Goal: Information Seeking & Learning: Learn about a topic

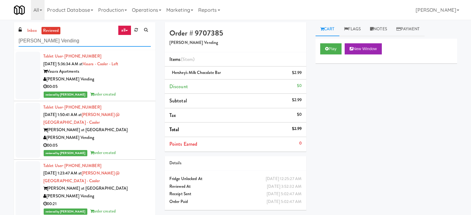
click at [99, 38] on input "[PERSON_NAME] Vending" at bounding box center [85, 40] width 132 height 11
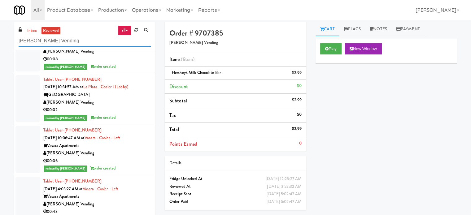
click at [99, 38] on input "[PERSON_NAME] Vending" at bounding box center [85, 40] width 132 height 11
paste input "Oceanside Vending LLC"
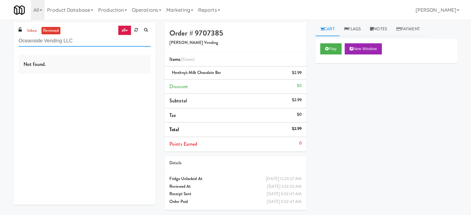
scroll to position [0, 0]
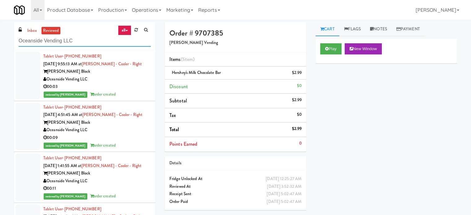
type input "Oceanside Vending LLC"
click at [128, 90] on div "00:03" at bounding box center [97, 87] width 108 height 8
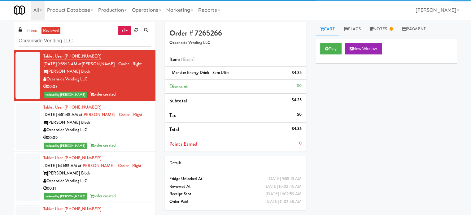
click at [139, 136] on div "00:09" at bounding box center [97, 138] width 108 height 8
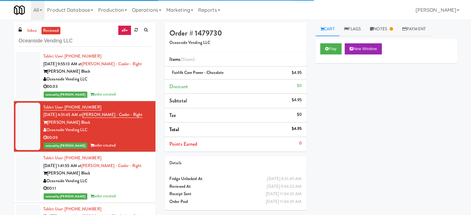
click at [138, 181] on div "Oceanside Vending LLC" at bounding box center [97, 182] width 108 height 8
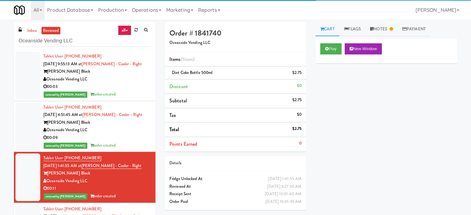
scroll to position [155, 0]
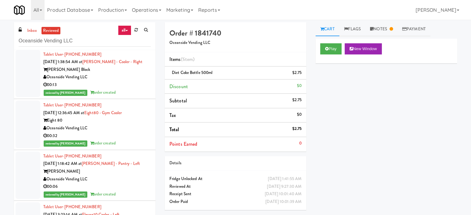
drag, startPoint x: 127, startPoint y: 86, endPoint x: 128, endPoint y: 93, distance: 6.5
click at [127, 86] on div "00:13" at bounding box center [97, 85] width 108 height 8
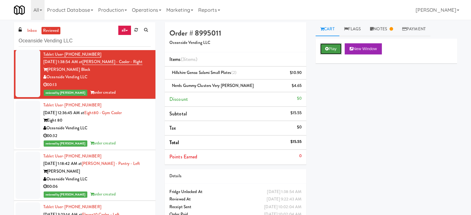
click at [329, 49] on button "Play" at bounding box center [331, 48] width 21 height 11
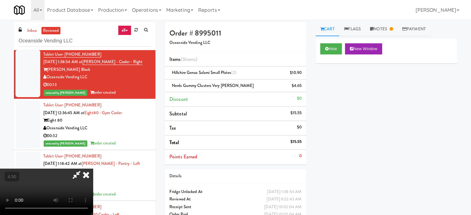
click at [93, 169] on video at bounding box center [46, 192] width 93 height 46
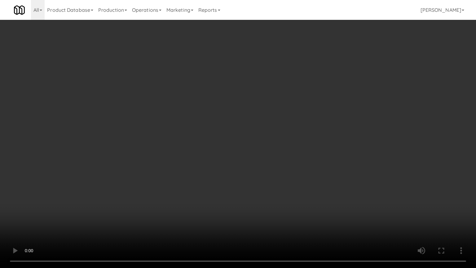
click at [194, 128] on video at bounding box center [238, 134] width 476 height 268
click at [196, 130] on video at bounding box center [238, 134] width 476 height 268
click at [206, 140] on video at bounding box center [238, 134] width 476 height 268
click at [206, 139] on video at bounding box center [238, 134] width 476 height 268
click at [206, 138] on video at bounding box center [238, 134] width 476 height 268
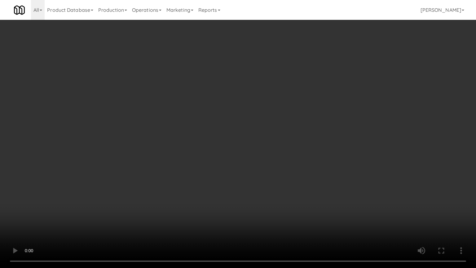
click at [208, 140] on video at bounding box center [238, 134] width 476 height 268
click at [232, 146] on video at bounding box center [238, 134] width 476 height 268
click at [223, 144] on video at bounding box center [238, 134] width 476 height 268
click at [233, 145] on video at bounding box center [238, 134] width 476 height 268
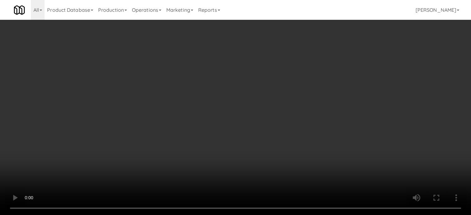
click at [165, 107] on video at bounding box center [235, 107] width 471 height 215
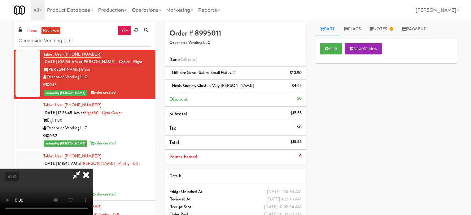
click at [93, 169] on video at bounding box center [46, 192] width 93 height 46
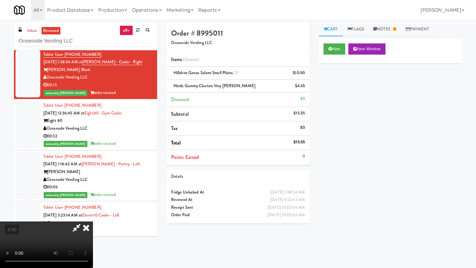
click at [93, 215] on video at bounding box center [46, 244] width 93 height 46
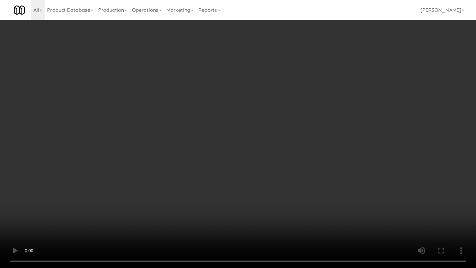
click at [229, 119] on video at bounding box center [238, 134] width 476 height 268
click at [230, 117] on video at bounding box center [238, 134] width 476 height 268
click at [230, 115] on video at bounding box center [238, 134] width 476 height 268
click at [226, 122] on video at bounding box center [238, 134] width 476 height 268
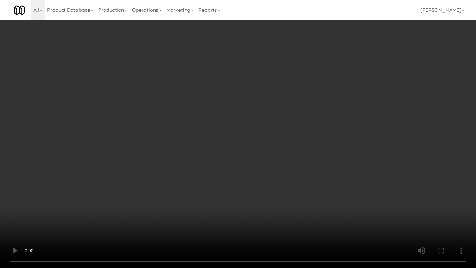
click at [226, 122] on video at bounding box center [238, 134] width 476 height 268
click at [229, 120] on video at bounding box center [238, 134] width 476 height 268
drag, startPoint x: 243, startPoint y: 119, endPoint x: 274, endPoint y: 70, distance: 57.3
click at [247, 119] on video at bounding box center [238, 134] width 476 height 268
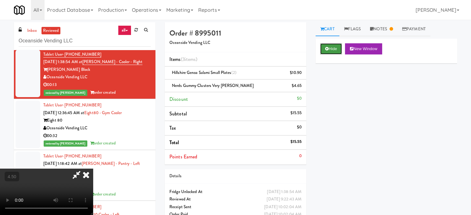
click at [332, 52] on button "Hide" at bounding box center [332, 48] width 22 height 11
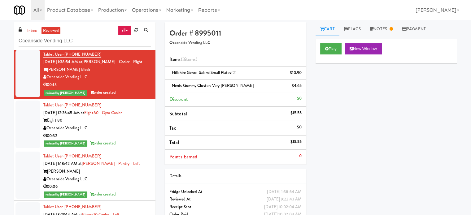
drag, startPoint x: 139, startPoint y: 133, endPoint x: 257, endPoint y: 88, distance: 125.8
click at [140, 134] on div "00:32" at bounding box center [97, 136] width 108 height 8
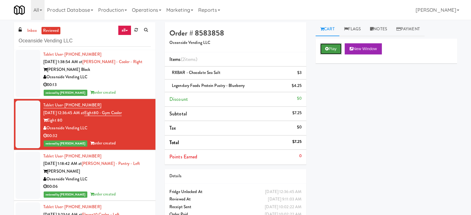
click at [326, 52] on button "Play" at bounding box center [331, 48] width 21 height 11
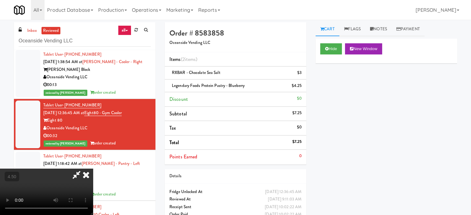
click at [93, 169] on video at bounding box center [46, 192] width 93 height 46
drag, startPoint x: 192, startPoint y: 141, endPoint x: 198, endPoint y: 151, distance: 11.8
click at [93, 169] on video at bounding box center [46, 192] width 93 height 46
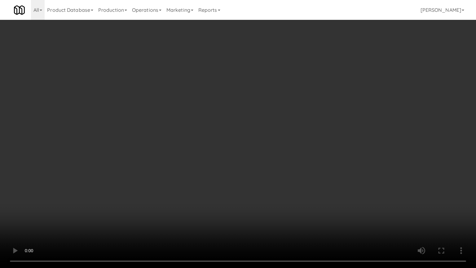
click at [220, 122] on video at bounding box center [238, 134] width 476 height 268
click at [223, 119] on video at bounding box center [238, 134] width 476 height 268
click at [226, 118] on video at bounding box center [238, 134] width 476 height 268
click at [227, 118] on video at bounding box center [238, 134] width 476 height 268
click at [231, 120] on video at bounding box center [238, 134] width 476 height 268
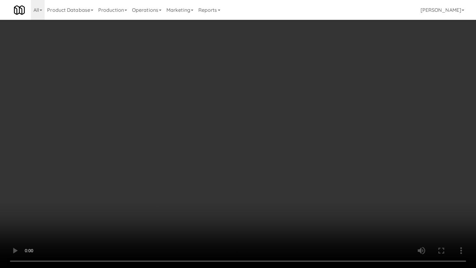
click at [232, 120] on video at bounding box center [238, 134] width 476 height 268
click at [364, 215] on video at bounding box center [238, 134] width 476 height 268
click at [317, 211] on video at bounding box center [238, 134] width 476 height 268
click at [306, 205] on video at bounding box center [238, 134] width 476 height 268
click at [305, 202] on video at bounding box center [238, 134] width 476 height 268
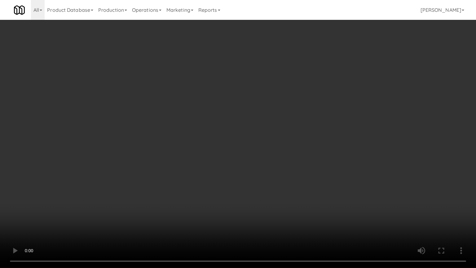
click at [301, 195] on video at bounding box center [238, 134] width 476 height 268
click at [305, 196] on video at bounding box center [238, 134] width 476 height 268
click at [290, 186] on video at bounding box center [238, 134] width 476 height 268
click at [303, 191] on video at bounding box center [238, 134] width 476 height 268
click at [289, 175] on video at bounding box center [238, 134] width 476 height 268
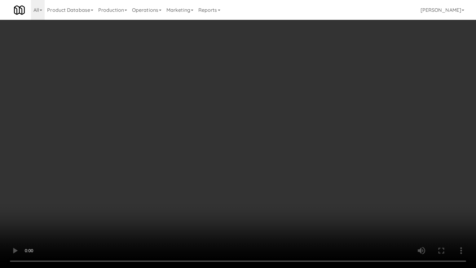
click at [299, 170] on video at bounding box center [238, 134] width 476 height 268
click at [143, 205] on video at bounding box center [238, 134] width 476 height 268
click at [163, 180] on video at bounding box center [238, 134] width 476 height 268
click at [164, 182] on video at bounding box center [238, 134] width 476 height 268
click at [170, 182] on video at bounding box center [238, 134] width 476 height 268
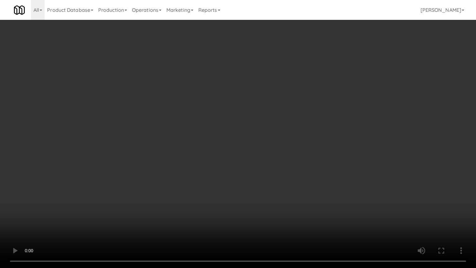
click at [180, 181] on video at bounding box center [238, 134] width 476 height 268
click at [182, 180] on video at bounding box center [238, 134] width 476 height 268
click at [184, 182] on video at bounding box center [238, 134] width 476 height 268
click at [184, 181] on video at bounding box center [238, 134] width 476 height 268
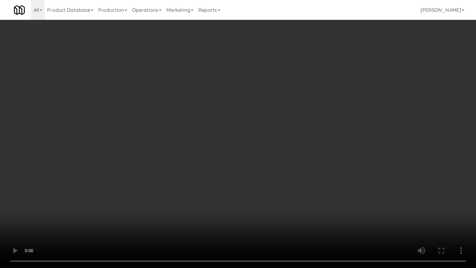
click at [184, 182] on video at bounding box center [238, 134] width 476 height 268
click at [185, 184] on video at bounding box center [238, 134] width 476 height 268
click at [188, 188] on video at bounding box center [238, 134] width 476 height 268
click at [188, 185] on video at bounding box center [238, 134] width 476 height 268
click at [192, 186] on video at bounding box center [238, 134] width 476 height 268
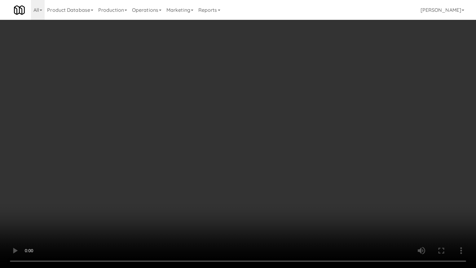
click at [193, 187] on video at bounding box center [238, 134] width 476 height 268
click at [212, 188] on video at bounding box center [238, 134] width 476 height 268
click at [212, 189] on video at bounding box center [238, 134] width 476 height 268
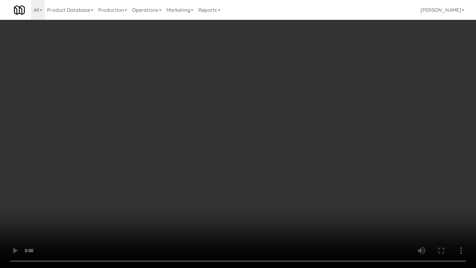
click at [215, 193] on video at bounding box center [238, 134] width 476 height 268
click at [214, 189] on video at bounding box center [238, 134] width 476 height 268
click at [238, 197] on video at bounding box center [238, 134] width 476 height 268
click at [213, 194] on video at bounding box center [238, 134] width 476 height 268
click at [228, 197] on video at bounding box center [238, 134] width 476 height 268
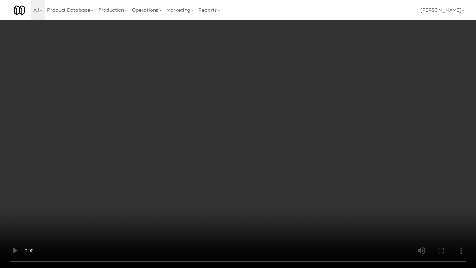
click at [226, 194] on video at bounding box center [238, 134] width 476 height 268
click at [228, 192] on video at bounding box center [238, 134] width 476 height 268
drag, startPoint x: 228, startPoint y: 191, endPoint x: 237, endPoint y: 183, distance: 11.8
click at [229, 190] on video at bounding box center [238, 134] width 476 height 268
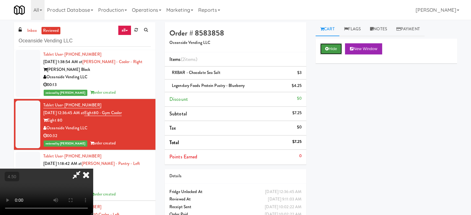
click at [335, 46] on button "Hide" at bounding box center [332, 48] width 22 height 11
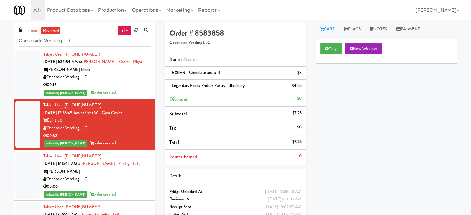
click at [134, 190] on div "00:06" at bounding box center [97, 187] width 108 height 8
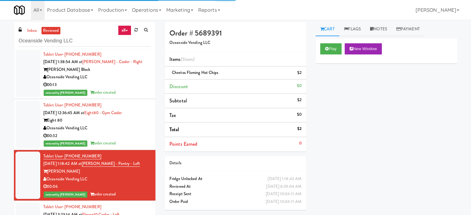
scroll to position [310, 0]
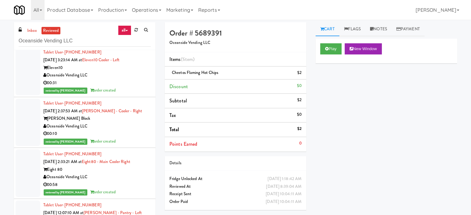
click at [136, 91] on div "reviewed by [PERSON_NAME] A order created" at bounding box center [97, 91] width 108 height 8
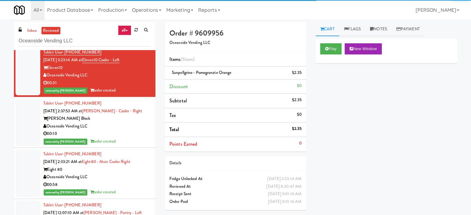
click at [135, 135] on div "00:10" at bounding box center [97, 134] width 108 height 8
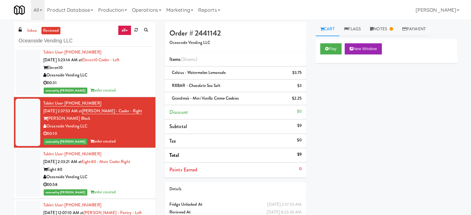
click at [331, 55] on div "Play New Window" at bounding box center [387, 51] width 142 height 25
click at [334, 46] on button "Play" at bounding box center [331, 48] width 21 height 11
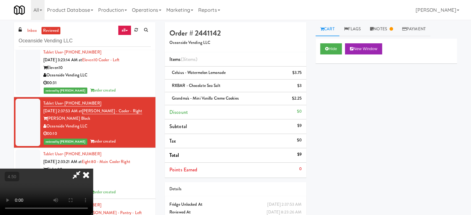
click at [93, 169] on video at bounding box center [46, 192] width 93 height 46
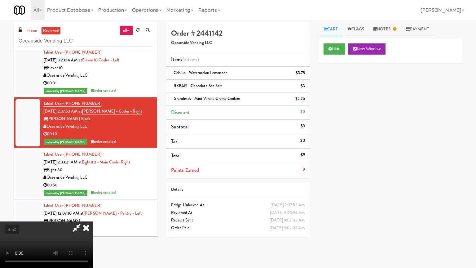
click at [93, 215] on video at bounding box center [46, 244] width 93 height 46
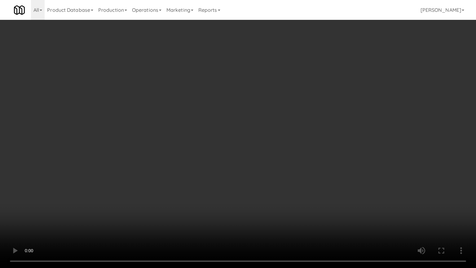
click at [265, 154] on video at bounding box center [238, 134] width 476 height 268
click at [265, 155] on video at bounding box center [238, 134] width 476 height 268
click at [268, 155] on video at bounding box center [238, 134] width 476 height 268
click at [268, 154] on video at bounding box center [238, 134] width 476 height 268
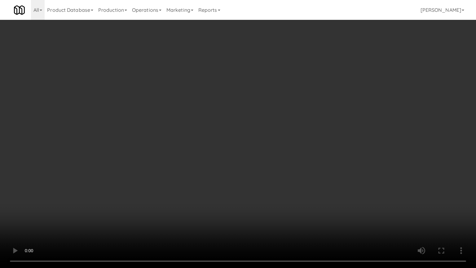
click at [268, 153] on video at bounding box center [238, 134] width 476 height 268
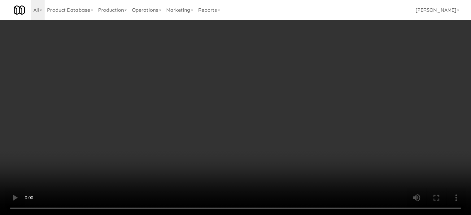
click at [273, 119] on video at bounding box center [235, 107] width 471 height 215
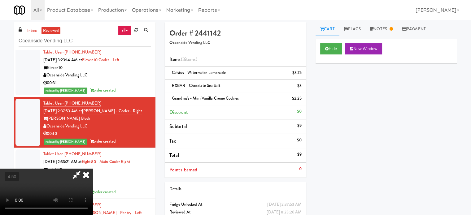
click at [93, 169] on video at bounding box center [46, 192] width 93 height 46
click at [93, 169] on icon at bounding box center [86, 175] width 14 height 12
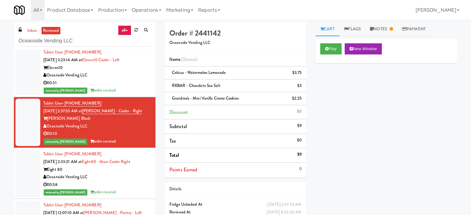
drag, startPoint x: 135, startPoint y: 177, endPoint x: 135, endPoint y: 173, distance: 3.8
click at [135, 177] on div "Oceanside Vending LLC" at bounding box center [97, 178] width 108 height 8
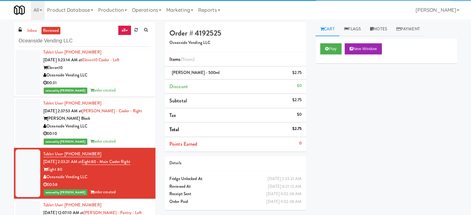
scroll to position [465, 0]
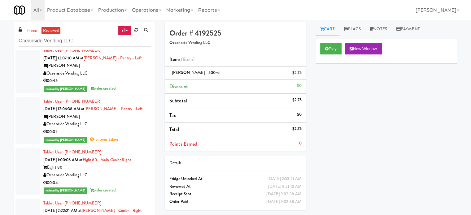
click at [130, 87] on div "reviewed by [PERSON_NAME] E order created" at bounding box center [97, 89] width 108 height 8
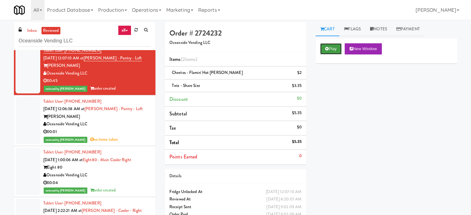
click at [330, 50] on button "Play" at bounding box center [331, 48] width 21 height 11
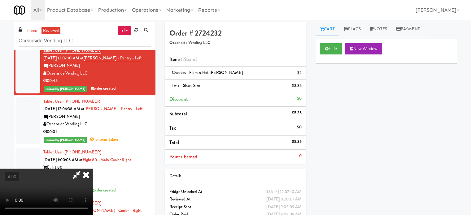
click at [93, 169] on video at bounding box center [46, 192] width 93 height 46
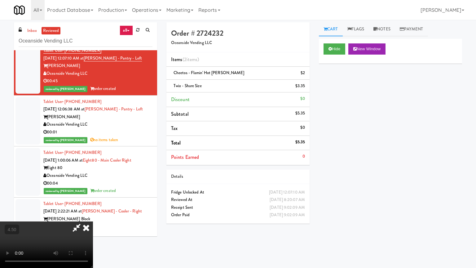
click at [93, 215] on video at bounding box center [46, 244] width 93 height 46
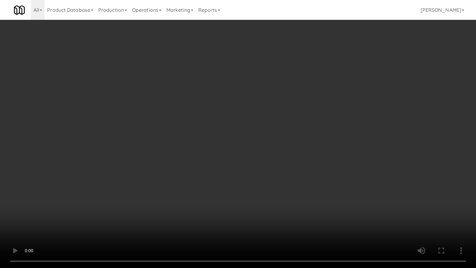
click at [208, 137] on video at bounding box center [238, 134] width 476 height 268
click at [210, 139] on video at bounding box center [238, 134] width 476 height 268
click at [211, 140] on video at bounding box center [238, 134] width 476 height 268
click at [213, 138] on video at bounding box center [238, 134] width 476 height 268
click at [212, 132] on video at bounding box center [238, 134] width 476 height 268
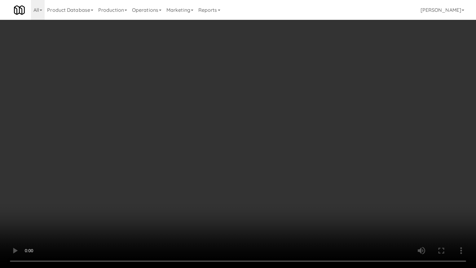
click at [215, 129] on video at bounding box center [238, 134] width 476 height 268
click at [217, 130] on video at bounding box center [238, 134] width 476 height 268
click at [217, 128] on video at bounding box center [238, 134] width 476 height 268
click at [222, 125] on video at bounding box center [238, 134] width 476 height 268
click at [224, 125] on video at bounding box center [238, 134] width 476 height 268
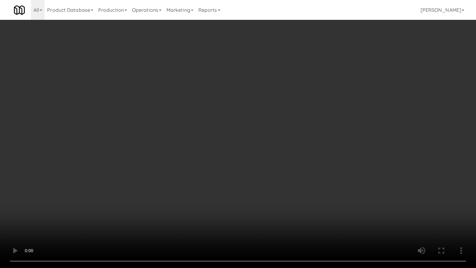
click at [229, 122] on video at bounding box center [238, 134] width 476 height 268
click at [260, 128] on video at bounding box center [238, 134] width 476 height 268
click at [260, 127] on video at bounding box center [238, 134] width 476 height 268
click at [268, 130] on video at bounding box center [238, 134] width 476 height 268
click at [269, 129] on video at bounding box center [238, 134] width 476 height 268
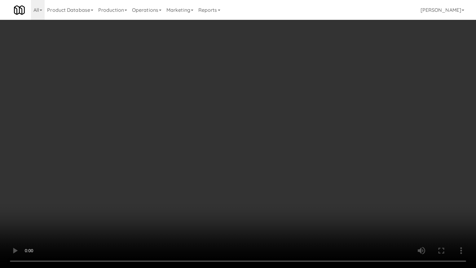
click at [355, 104] on video at bounding box center [238, 134] width 476 height 268
click at [360, 110] on video at bounding box center [238, 134] width 476 height 268
click at [383, 130] on video at bounding box center [238, 134] width 476 height 268
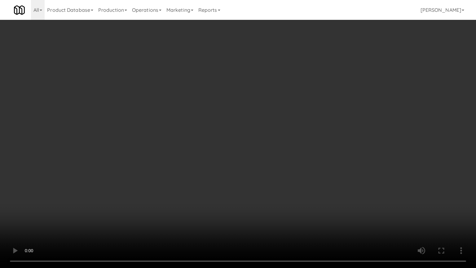
click at [335, 122] on video at bounding box center [238, 134] width 476 height 268
click at [318, 106] on video at bounding box center [238, 134] width 476 height 268
click at [281, 109] on video at bounding box center [238, 134] width 476 height 268
click at [357, 135] on video at bounding box center [238, 134] width 476 height 268
click at [334, 135] on video at bounding box center [238, 134] width 476 height 268
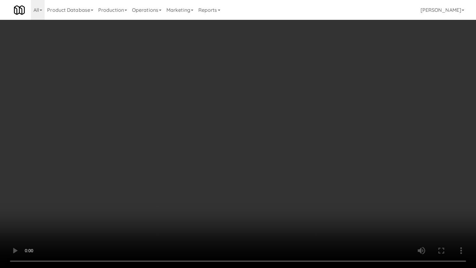
click at [335, 131] on video at bounding box center [238, 134] width 476 height 268
click at [339, 129] on video at bounding box center [238, 134] width 476 height 268
click at [334, 125] on video at bounding box center [238, 134] width 476 height 268
click at [337, 123] on video at bounding box center [238, 134] width 476 height 268
click at [317, 108] on video at bounding box center [238, 134] width 476 height 268
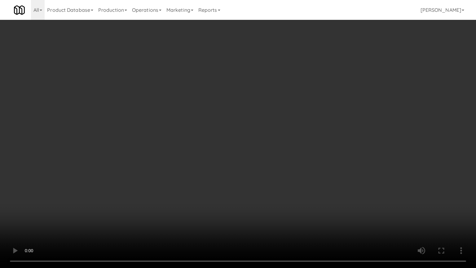
click at [312, 105] on video at bounding box center [238, 134] width 476 height 268
click at [308, 104] on video at bounding box center [238, 134] width 476 height 268
drag, startPoint x: 308, startPoint y: 104, endPoint x: 326, endPoint y: 97, distance: 19.1
click at [310, 104] on video at bounding box center [238, 134] width 476 height 268
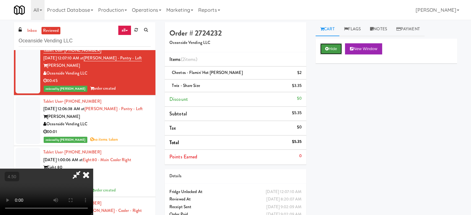
click at [336, 47] on button "Hide" at bounding box center [332, 48] width 22 height 11
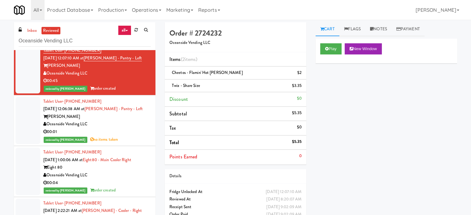
click at [122, 176] on div "Oceanside Vending LLC" at bounding box center [97, 176] width 108 height 8
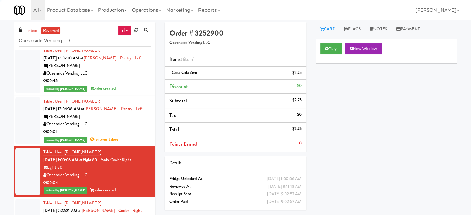
scroll to position [620, 0]
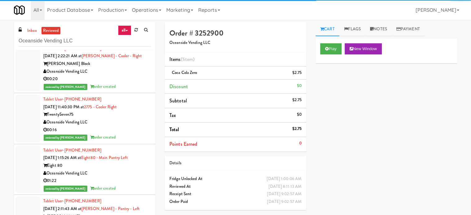
click at [127, 77] on div "00:20" at bounding box center [97, 79] width 108 height 8
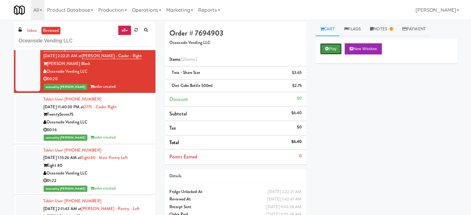
click at [340, 48] on button "Play" at bounding box center [331, 48] width 21 height 11
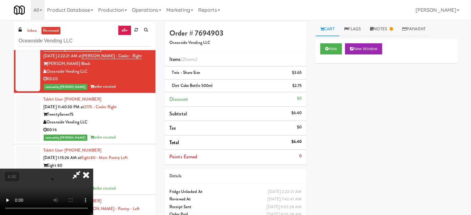
drag, startPoint x: 288, startPoint y: 85, endPoint x: 305, endPoint y: 71, distance: 22.0
click at [294, 80] on li "Diet Coke Bottle 500ml $2.75" at bounding box center [236, 86] width 142 height 13
drag, startPoint x: 305, startPoint y: 71, endPoint x: 331, endPoint y: 27, distance: 50.8
click at [305, 70] on li "Twix - Share Size $3.65" at bounding box center [236, 73] width 142 height 13
click at [336, 49] on button "Hide" at bounding box center [332, 48] width 22 height 11
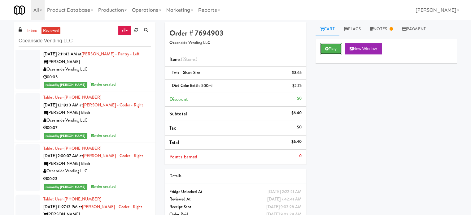
scroll to position [620, 0]
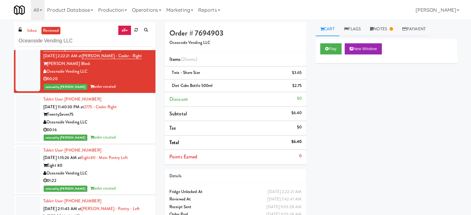
drag, startPoint x: 125, startPoint y: 181, endPoint x: 127, endPoint y: 176, distance: 5.2
click at [125, 180] on div "01:22" at bounding box center [97, 181] width 108 height 8
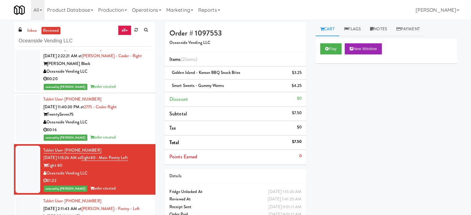
scroll to position [775, 0]
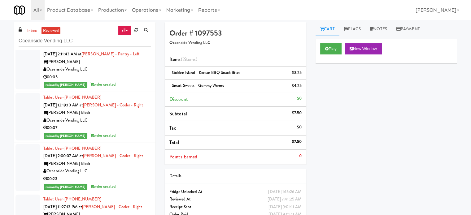
click at [114, 79] on div "00:05" at bounding box center [97, 77] width 108 height 8
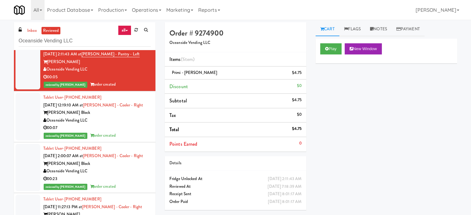
click at [119, 125] on div "00:07" at bounding box center [97, 128] width 108 height 8
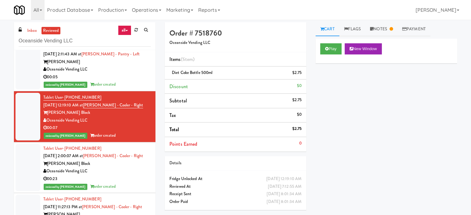
click at [132, 170] on div "Oceanside Vending LLC" at bounding box center [97, 172] width 108 height 8
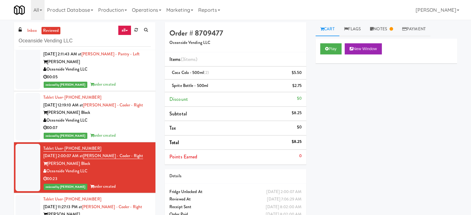
scroll to position [930, 0]
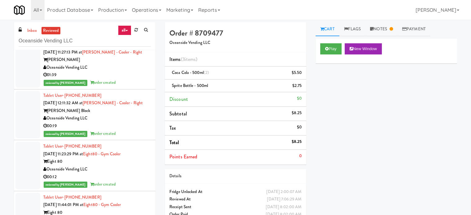
click at [126, 85] on div "reviewed by Jenet R order created" at bounding box center [97, 83] width 108 height 8
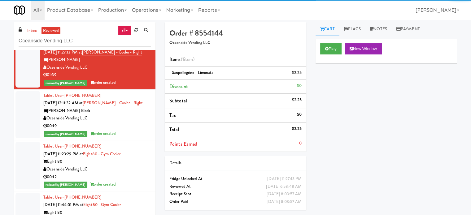
click at [122, 122] on div "00:19" at bounding box center [97, 126] width 108 height 8
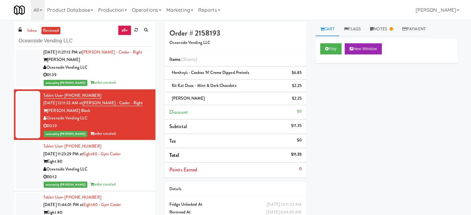
click at [128, 81] on div "reviewed by Jenet R order created" at bounding box center [97, 83] width 108 height 8
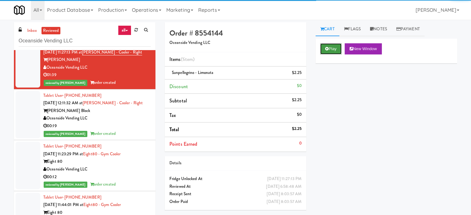
click at [327, 47] on icon at bounding box center [326, 49] width 3 height 4
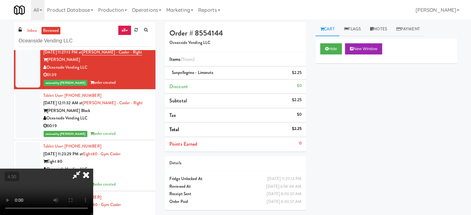
click at [93, 169] on video at bounding box center [46, 192] width 93 height 46
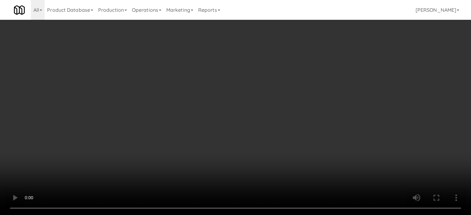
click at [207, 145] on video at bounding box center [235, 107] width 471 height 215
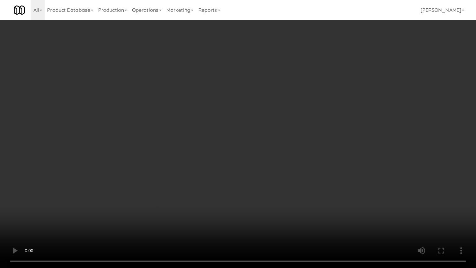
click at [260, 154] on video at bounding box center [238, 134] width 476 height 268
drag, startPoint x: 260, startPoint y: 154, endPoint x: 260, endPoint y: 109, distance: 45.0
click at [260, 153] on video at bounding box center [238, 134] width 476 height 268
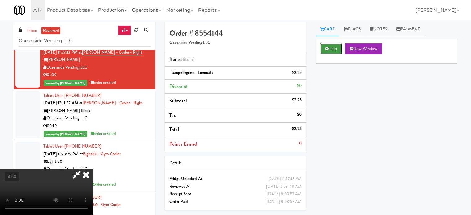
click at [335, 47] on button "Hide" at bounding box center [332, 48] width 22 height 11
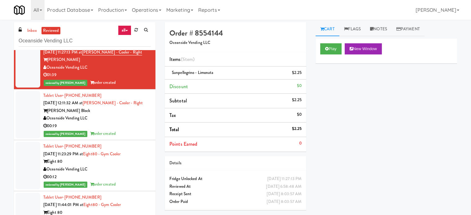
click at [133, 129] on div "00:19" at bounding box center [97, 126] width 108 height 8
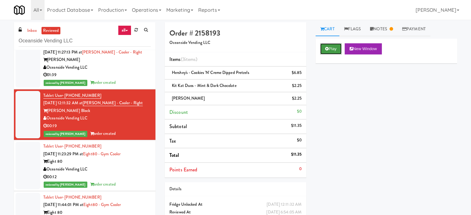
click at [336, 48] on button "Play" at bounding box center [331, 48] width 21 height 11
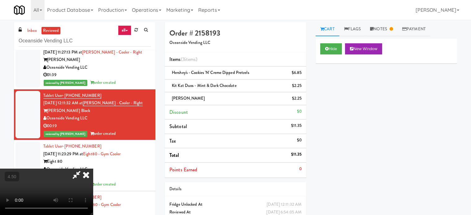
click at [93, 169] on video at bounding box center [46, 192] width 93 height 46
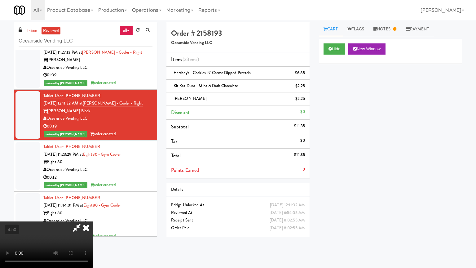
click at [93, 215] on video at bounding box center [46, 244] width 93 height 46
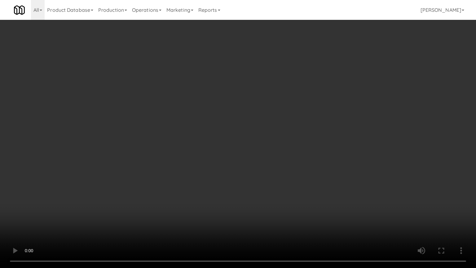
click at [201, 143] on video at bounding box center [238, 134] width 476 height 268
click at [205, 147] on video at bounding box center [238, 134] width 476 height 268
click at [213, 153] on video at bounding box center [238, 134] width 476 height 268
click at [215, 156] on video at bounding box center [238, 134] width 476 height 268
drag, startPoint x: 215, startPoint y: 155, endPoint x: 226, endPoint y: 151, distance: 11.9
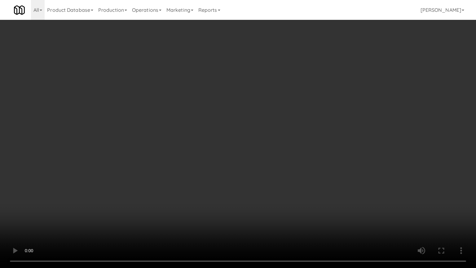
click at [215, 155] on video at bounding box center [238, 134] width 476 height 268
click at [239, 151] on video at bounding box center [238, 134] width 476 height 268
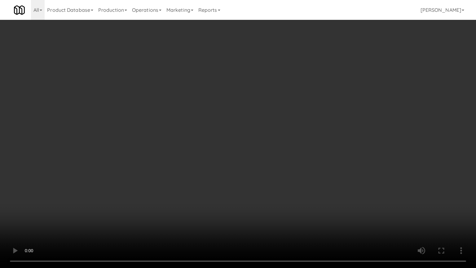
click at [241, 150] on video at bounding box center [238, 134] width 476 height 268
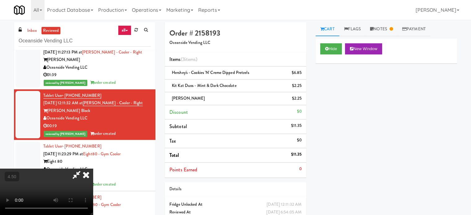
click at [93, 169] on icon at bounding box center [86, 175] width 14 height 12
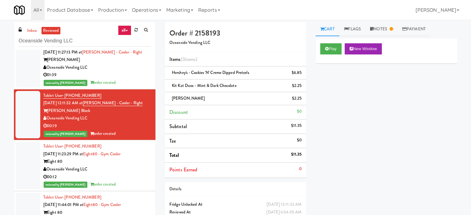
click at [130, 178] on div "00:12" at bounding box center [97, 178] width 108 height 8
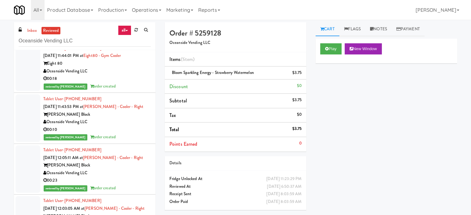
scroll to position [1085, 0]
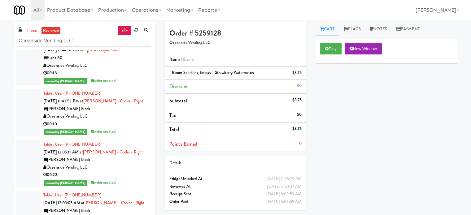
click at [134, 76] on div "00:18" at bounding box center [97, 73] width 108 height 8
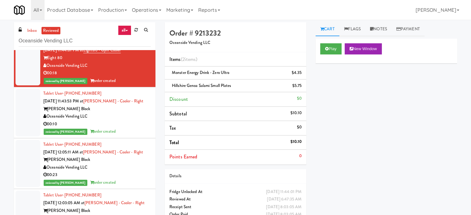
click at [135, 118] on div "Oceanside Vending LLC" at bounding box center [97, 117] width 108 height 8
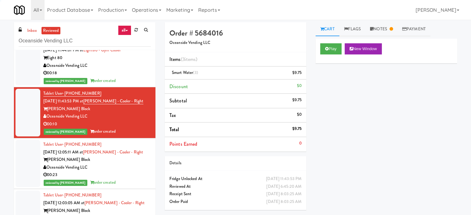
click at [132, 167] on div "Oceanside Vending LLC" at bounding box center [97, 168] width 108 height 8
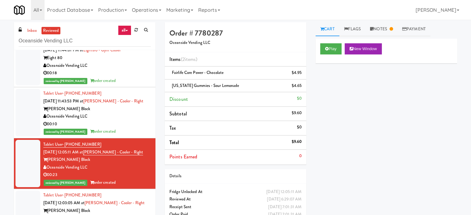
scroll to position [1240, 0]
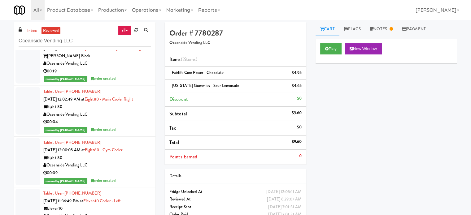
click at [132, 127] on div "reviewed by [PERSON_NAME] E order created" at bounding box center [97, 130] width 108 height 8
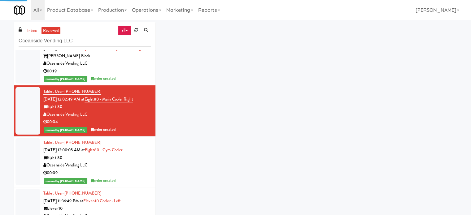
click at [124, 172] on div "00:09" at bounding box center [97, 174] width 108 height 8
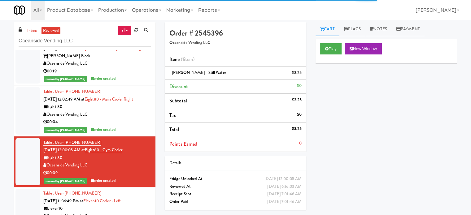
scroll to position [1395, 0]
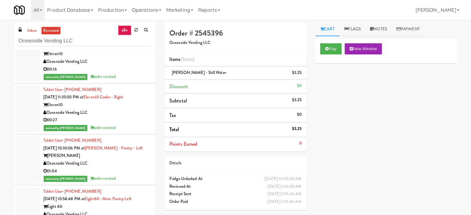
click at [130, 129] on div "reviewed by [PERSON_NAME] order created" at bounding box center [97, 128] width 108 height 8
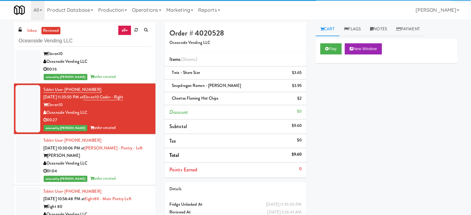
click at [126, 166] on div "Oceanside Vending LLC" at bounding box center [97, 164] width 108 height 8
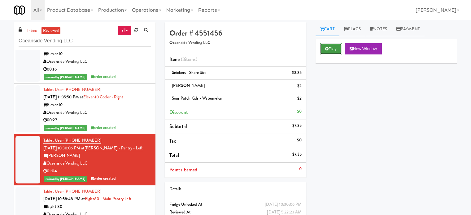
click at [332, 46] on button "Play" at bounding box center [331, 48] width 21 height 11
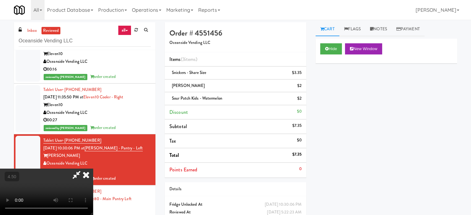
click at [93, 169] on video at bounding box center [46, 192] width 93 height 46
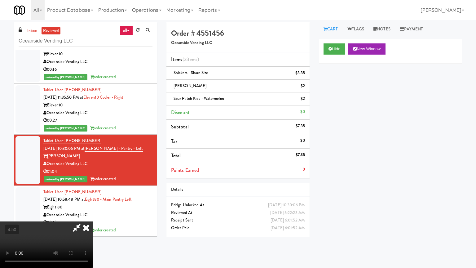
click at [93, 215] on video at bounding box center [46, 244] width 93 height 46
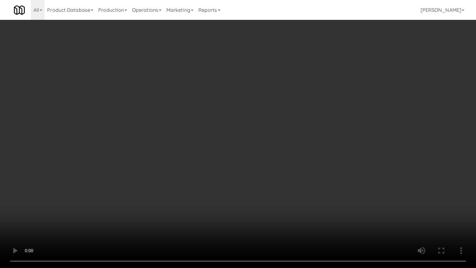
drag, startPoint x: 175, startPoint y: 144, endPoint x: 175, endPoint y: 136, distance: 7.8
click at [175, 144] on video at bounding box center [238, 134] width 476 height 268
click at [172, 140] on video at bounding box center [238, 134] width 476 height 268
click at [184, 138] on video at bounding box center [238, 134] width 476 height 268
click at [184, 137] on video at bounding box center [238, 134] width 476 height 268
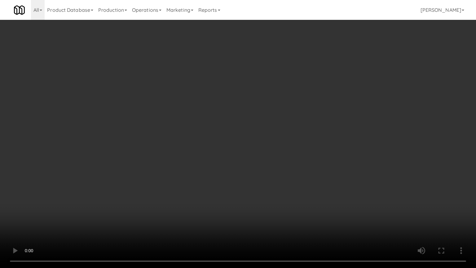
click at [184, 131] on video at bounding box center [238, 134] width 476 height 268
click at [183, 129] on video at bounding box center [238, 134] width 476 height 268
click at [182, 126] on video at bounding box center [238, 134] width 476 height 268
click at [182, 113] on video at bounding box center [238, 134] width 476 height 268
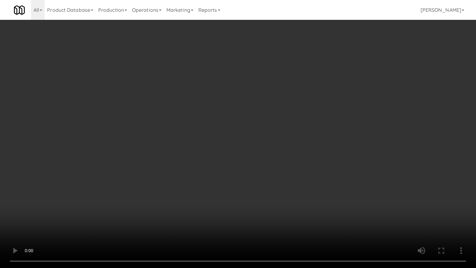
click at [185, 112] on video at bounding box center [238, 134] width 476 height 268
click at [187, 111] on video at bounding box center [238, 134] width 476 height 268
click at [192, 112] on video at bounding box center [238, 134] width 476 height 268
click at [190, 108] on video at bounding box center [238, 134] width 476 height 268
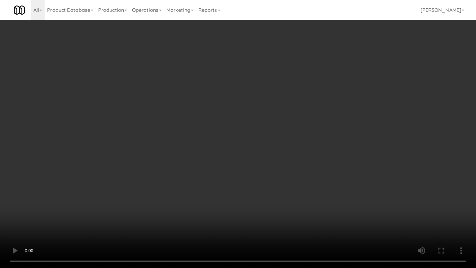
click at [188, 107] on video at bounding box center [238, 134] width 476 height 268
click at [189, 106] on video at bounding box center [238, 134] width 476 height 268
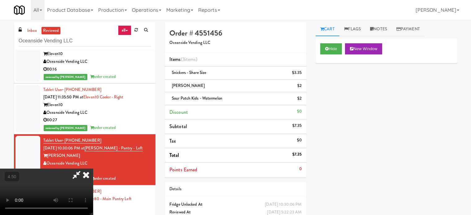
click at [93, 169] on icon at bounding box center [86, 175] width 14 height 12
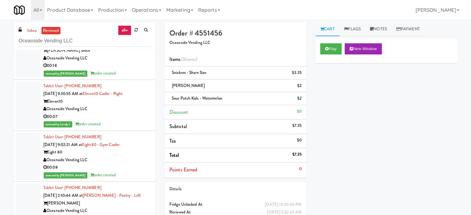
scroll to position [4667, 0]
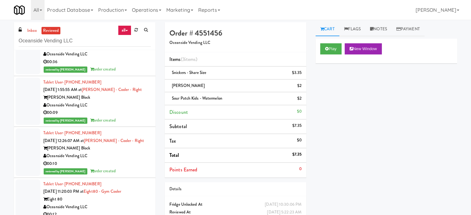
click at [133, 67] on div "reviewed by [PERSON_NAME] order created" at bounding box center [97, 70] width 108 height 8
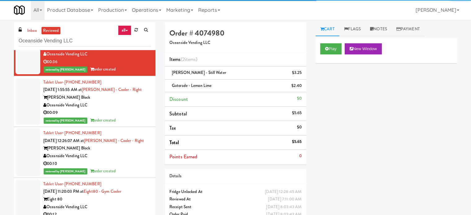
click at [136, 109] on div "00:09" at bounding box center [97, 113] width 108 height 8
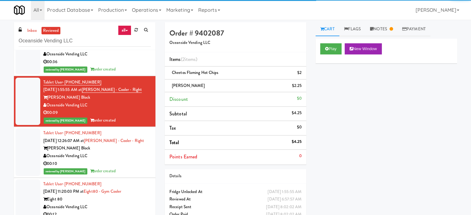
click at [129, 153] on div "Oceanside Vending LLC" at bounding box center [97, 157] width 108 height 8
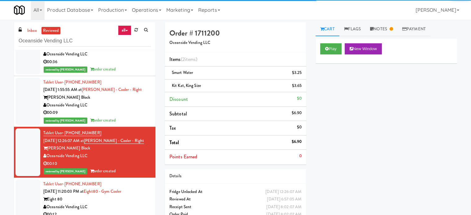
drag, startPoint x: 143, startPoint y: 105, endPoint x: 162, endPoint y: 95, distance: 21.8
click at [143, 106] on div "Tablet User · (323) 787-0716 [DATE] 1:55:55 AM at [PERSON_NAME] - Cooler - Righ…" at bounding box center [97, 102] width 108 height 46
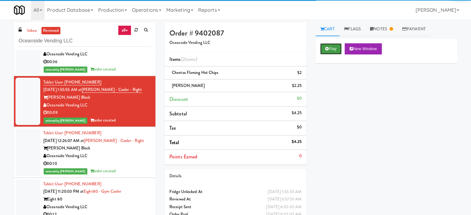
click at [330, 50] on button "Play" at bounding box center [331, 48] width 21 height 11
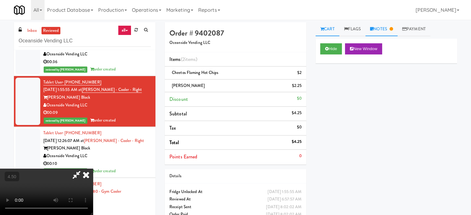
click at [382, 32] on link "Notes" at bounding box center [382, 29] width 32 height 14
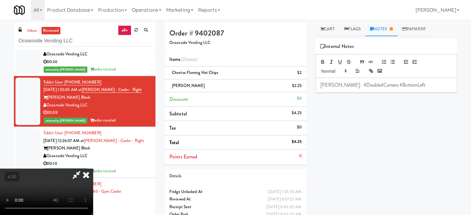
click at [389, 29] on link "Notes" at bounding box center [382, 29] width 32 height 14
click at [334, 28] on link "Cart" at bounding box center [328, 29] width 24 height 14
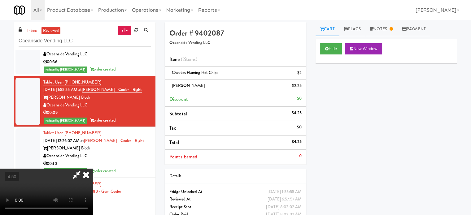
click at [93, 169] on video at bounding box center [46, 192] width 93 height 46
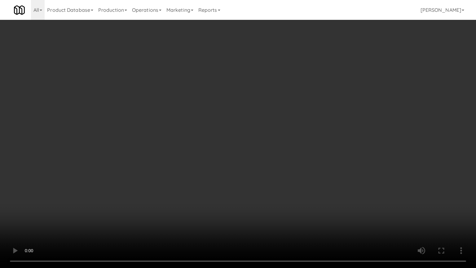
click at [212, 122] on video at bounding box center [238, 134] width 476 height 268
click at [219, 110] on video at bounding box center [238, 134] width 476 height 268
click at [220, 109] on video at bounding box center [238, 134] width 476 height 268
click at [221, 109] on video at bounding box center [238, 134] width 476 height 268
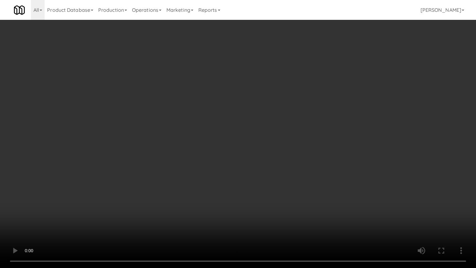
click at [225, 107] on video at bounding box center [238, 134] width 476 height 268
click at [228, 107] on video at bounding box center [238, 134] width 476 height 268
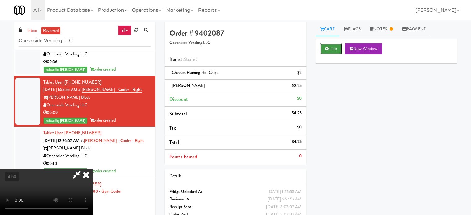
click at [332, 45] on button "Hide" at bounding box center [332, 48] width 22 height 11
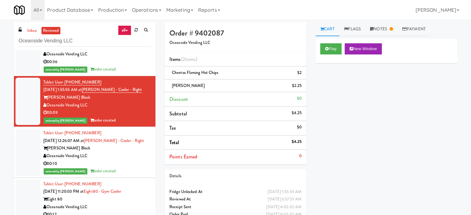
click at [133, 153] on div "Oceanside Vending LLC" at bounding box center [97, 157] width 108 height 8
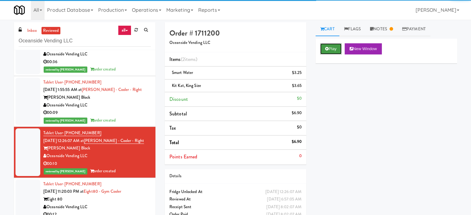
click at [331, 44] on button "Play" at bounding box center [331, 48] width 21 height 11
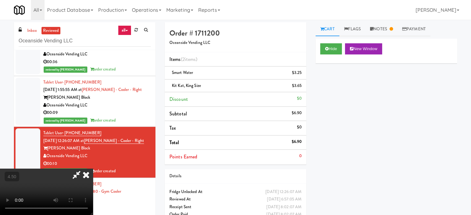
click at [93, 169] on video at bounding box center [46, 192] width 93 height 46
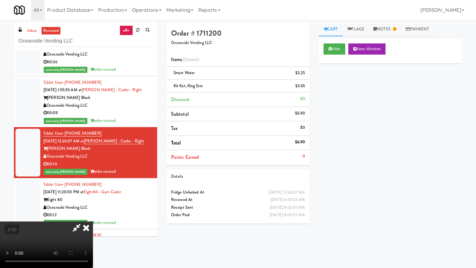
click at [93, 215] on video at bounding box center [46, 244] width 93 height 46
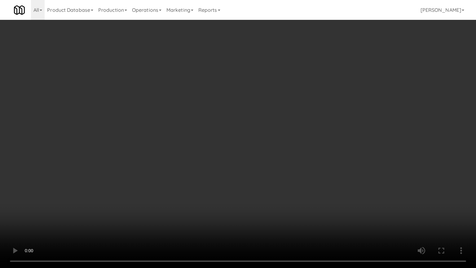
click at [296, 102] on video at bounding box center [238, 134] width 476 height 268
click at [297, 105] on video at bounding box center [238, 134] width 476 height 268
click at [339, 129] on video at bounding box center [238, 134] width 476 height 268
click at [338, 129] on video at bounding box center [238, 134] width 476 height 268
click at [364, 125] on video at bounding box center [238, 134] width 476 height 268
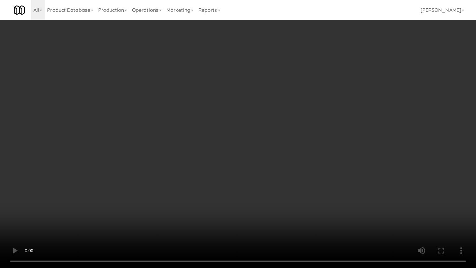
click at [364, 125] on video at bounding box center [238, 134] width 476 height 268
click at [374, 124] on video at bounding box center [238, 134] width 476 height 268
click at [376, 120] on video at bounding box center [238, 134] width 476 height 268
click at [377, 119] on video at bounding box center [238, 134] width 476 height 268
click at [379, 117] on video at bounding box center [238, 134] width 476 height 268
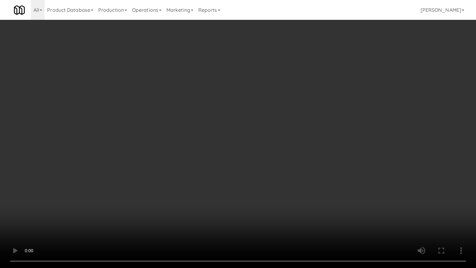
click at [379, 117] on video at bounding box center [238, 134] width 476 height 268
drag, startPoint x: 382, startPoint y: 116, endPoint x: 390, endPoint y: 114, distance: 8.0
click at [383, 117] on video at bounding box center [238, 134] width 476 height 268
click at [389, 113] on video at bounding box center [238, 134] width 476 height 268
click at [391, 113] on video at bounding box center [238, 134] width 476 height 268
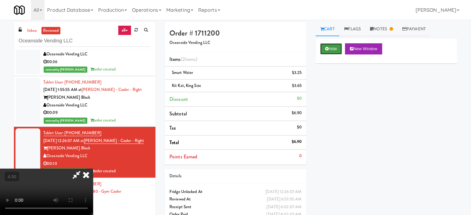
click at [335, 47] on button "Hide" at bounding box center [332, 48] width 22 height 11
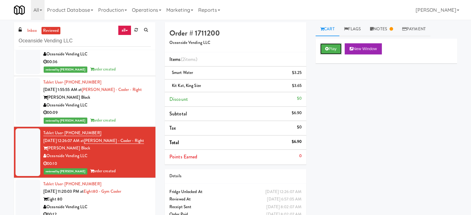
scroll to position [4822, 0]
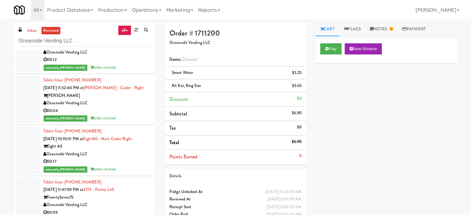
click at [119, 65] on div "reviewed by Jenet R order created" at bounding box center [97, 68] width 108 height 8
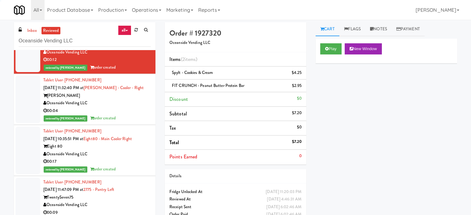
click at [130, 107] on div "00:04" at bounding box center [97, 111] width 108 height 8
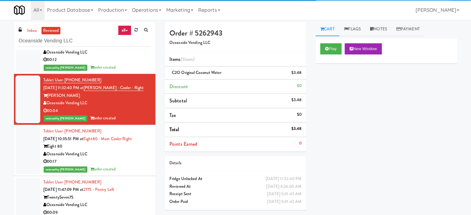
click at [130, 59] on div "00:12" at bounding box center [97, 60] width 108 height 8
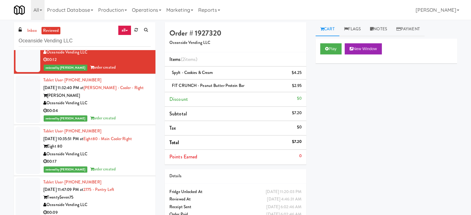
click at [126, 162] on div "00:17" at bounding box center [97, 162] width 108 height 8
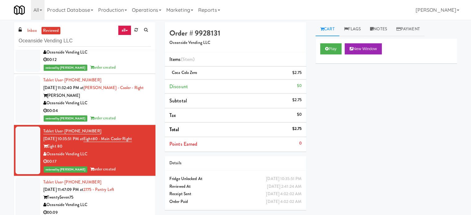
scroll to position [4977, 0]
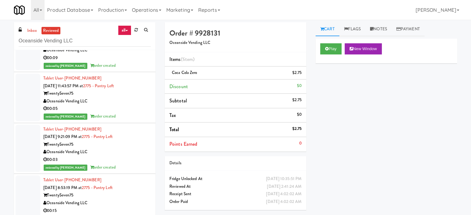
click at [133, 63] on div "reviewed by Jenet R order created" at bounding box center [97, 66] width 108 height 8
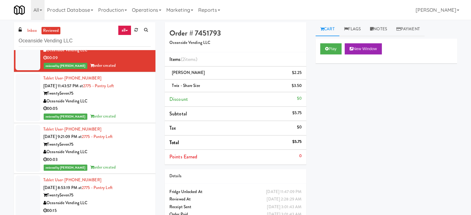
click at [135, 99] on div "Oceanside Vending LLC" at bounding box center [97, 102] width 108 height 8
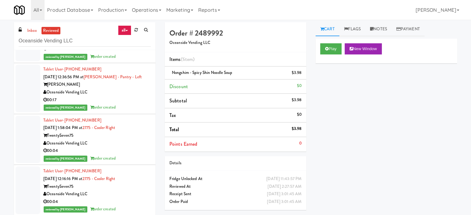
scroll to position [6217, 0]
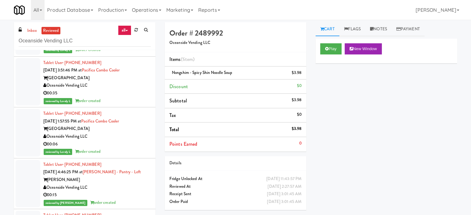
click at [136, 92] on div "00:35" at bounding box center [97, 94] width 108 height 8
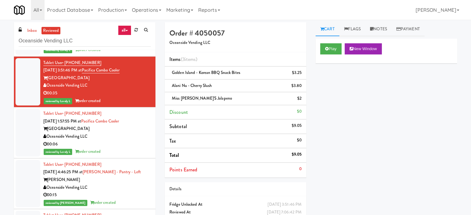
click at [128, 135] on div "Oceanside Vending LLC" at bounding box center [97, 137] width 108 height 8
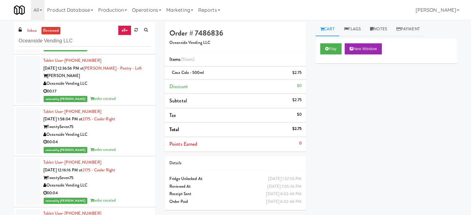
scroll to position [6527, 0]
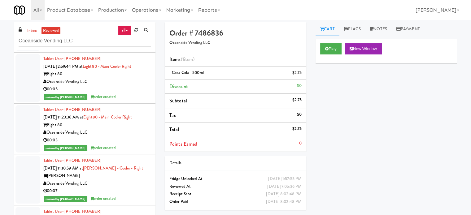
click at [130, 132] on div "Oceanside Vending LLC" at bounding box center [97, 133] width 108 height 8
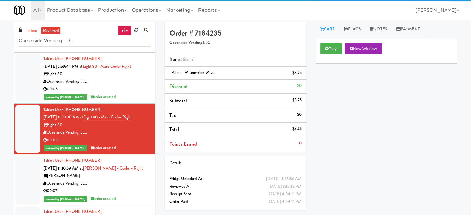
click at [135, 180] on div "Oceanside Vending LLC" at bounding box center [97, 184] width 108 height 8
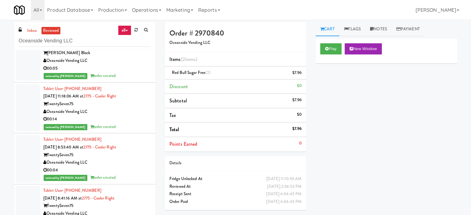
scroll to position [6837, 0]
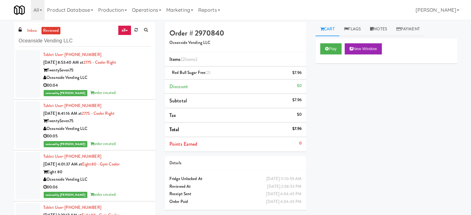
click at [136, 89] on div "reviewed by [PERSON_NAME] order created" at bounding box center [97, 93] width 108 height 8
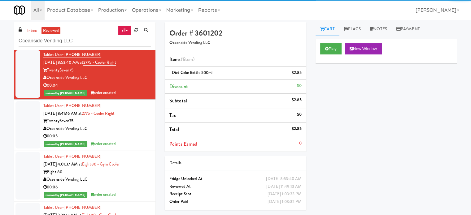
click at [137, 133] on div "00:05" at bounding box center [97, 137] width 108 height 8
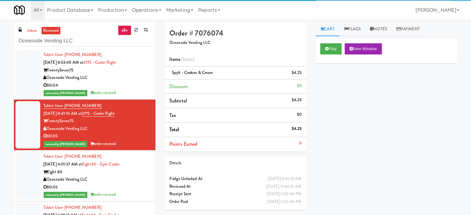
click at [130, 191] on div "reviewed by [PERSON_NAME] E order created" at bounding box center [97, 195] width 108 height 8
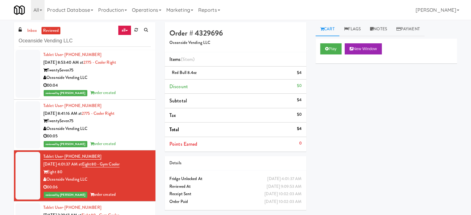
scroll to position [6992, 0]
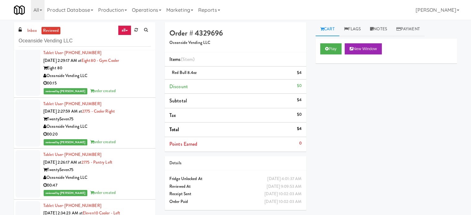
click at [122, 87] on div "reviewed by [PERSON_NAME] L order created" at bounding box center [97, 91] width 108 height 8
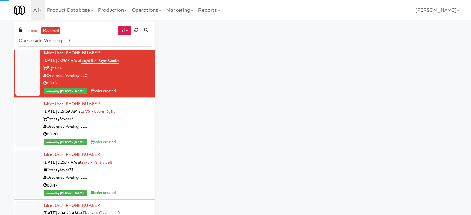
click at [122, 139] on div "reviewed by [PERSON_NAME] L order created" at bounding box center [97, 143] width 108 height 8
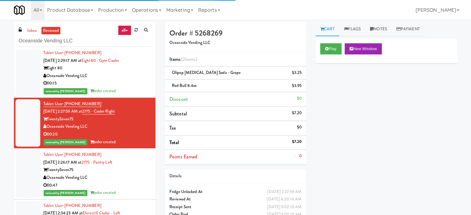
drag, startPoint x: 124, startPoint y: 179, endPoint x: 129, endPoint y: 166, distance: 13.8
click at [124, 182] on div "00:47" at bounding box center [97, 186] width 108 height 8
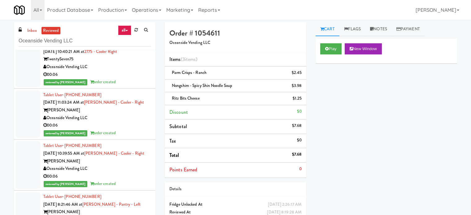
scroll to position [10166, 0]
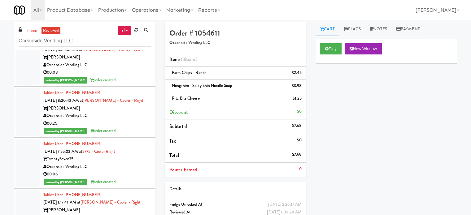
drag, startPoint x: 126, startPoint y: 70, endPoint x: 134, endPoint y: 69, distance: 8.6
click at [126, 70] on div "00:08" at bounding box center [97, 73] width 108 height 8
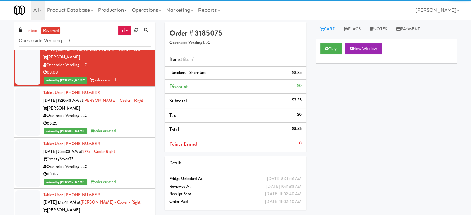
click at [134, 112] on div "Oceanside Vending LLC" at bounding box center [97, 116] width 108 height 8
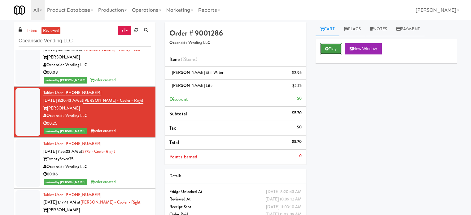
click at [335, 47] on button "Play" at bounding box center [331, 48] width 21 height 11
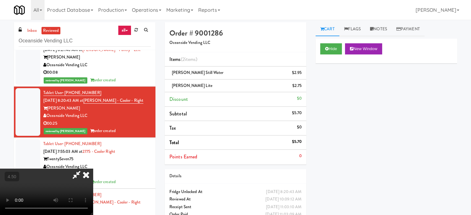
drag, startPoint x: 183, startPoint y: 119, endPoint x: 185, endPoint y: 115, distance: 4.5
click at [93, 169] on video at bounding box center [46, 192] width 93 height 46
drag, startPoint x: 185, startPoint y: 115, endPoint x: 188, endPoint y: 111, distance: 5.3
click at [93, 169] on video at bounding box center [46, 192] width 93 height 46
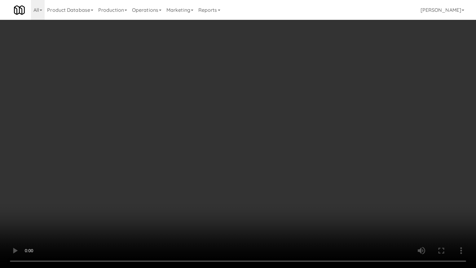
click at [204, 127] on video at bounding box center [238, 134] width 476 height 268
click at [186, 128] on video at bounding box center [238, 134] width 476 height 268
click at [185, 95] on video at bounding box center [238, 134] width 476 height 268
click at [191, 108] on video at bounding box center [238, 134] width 476 height 268
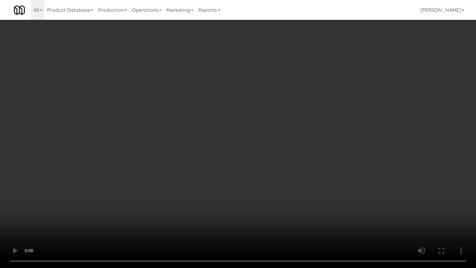
click at [191, 108] on video at bounding box center [238, 134] width 476 height 268
click at [192, 103] on video at bounding box center [238, 134] width 476 height 268
drag, startPoint x: 191, startPoint y: 86, endPoint x: 191, endPoint y: 95, distance: 8.4
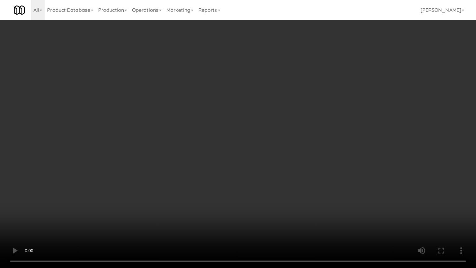
click at [191, 88] on video at bounding box center [238, 134] width 476 height 268
click at [209, 105] on video at bounding box center [238, 134] width 476 height 268
drag, startPoint x: 210, startPoint y: 104, endPoint x: 215, endPoint y: 102, distance: 4.9
click at [211, 104] on video at bounding box center [238, 134] width 476 height 268
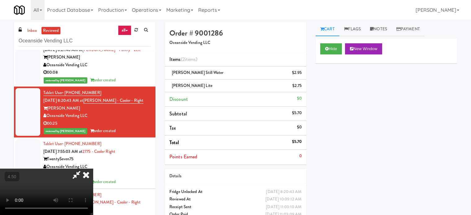
click at [93, 169] on icon at bounding box center [86, 175] width 14 height 12
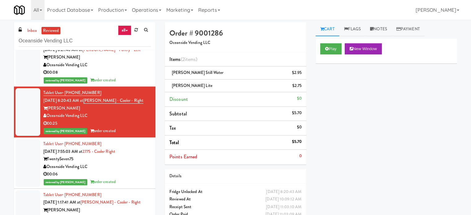
click at [131, 171] on div "00:06" at bounding box center [97, 175] width 108 height 8
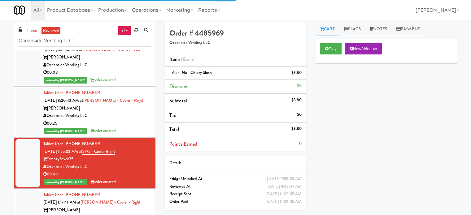
scroll to position [10321, 0]
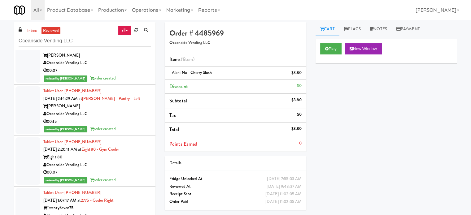
click at [136, 67] on div "00:07" at bounding box center [97, 71] width 108 height 8
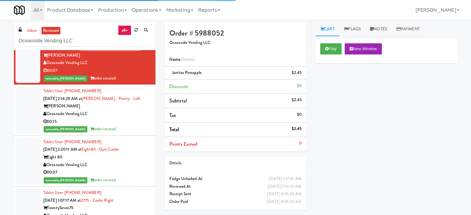
click at [135, 110] on div "Oceanside Vending LLC" at bounding box center [97, 114] width 108 height 8
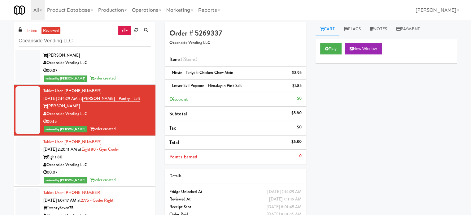
click at [129, 162] on div "Oceanside Vending LLC" at bounding box center [97, 166] width 108 height 8
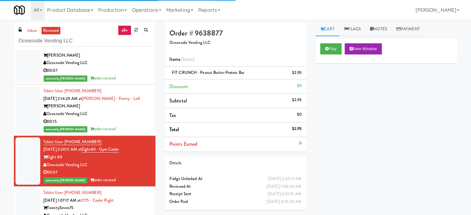
scroll to position [10476, 0]
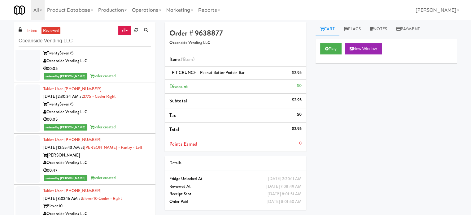
click at [131, 124] on div "reviewed by Jenet R order created" at bounding box center [97, 128] width 108 height 8
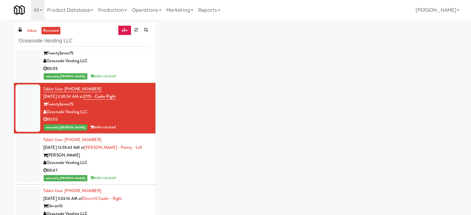
click at [130, 159] on div "Oceanside Vending LLC" at bounding box center [97, 163] width 108 height 8
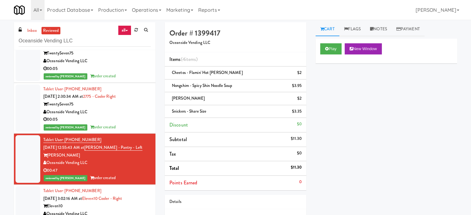
drag, startPoint x: 137, startPoint y: 199, endPoint x: 138, endPoint y: 193, distance: 6.8
click at [138, 203] on div "Eleven10" at bounding box center [97, 207] width 108 height 8
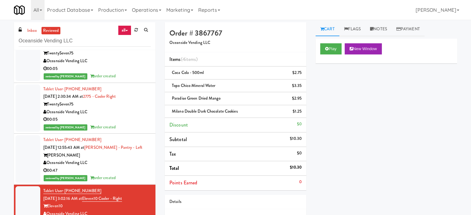
drag, startPoint x: 130, startPoint y: 165, endPoint x: 192, endPoint y: 112, distance: 82.0
click at [131, 167] on div "00:47" at bounding box center [97, 171] width 108 height 8
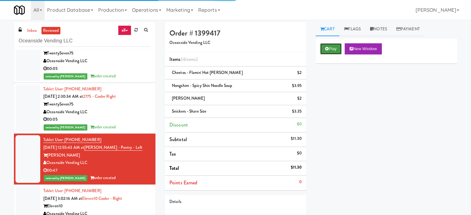
click at [331, 47] on button "Play" at bounding box center [331, 48] width 21 height 11
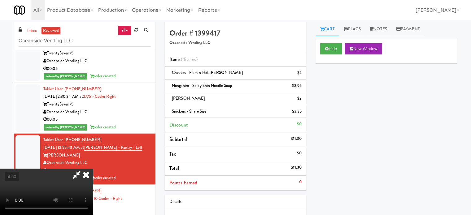
click at [93, 169] on video at bounding box center [46, 192] width 93 height 46
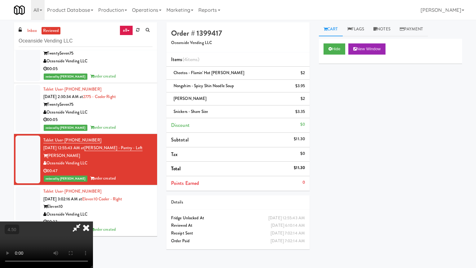
click at [93, 215] on video at bounding box center [46, 244] width 93 height 46
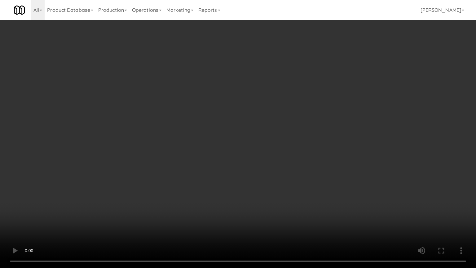
click at [206, 123] on video at bounding box center [238, 134] width 476 height 268
click at [196, 125] on video at bounding box center [238, 134] width 476 height 268
click at [215, 107] on video at bounding box center [238, 134] width 476 height 268
click at [207, 117] on video at bounding box center [238, 134] width 476 height 268
click at [207, 115] on video at bounding box center [238, 134] width 476 height 268
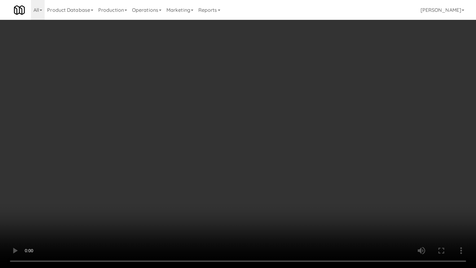
click at [208, 114] on video at bounding box center [238, 134] width 476 height 268
click at [209, 113] on video at bounding box center [238, 134] width 476 height 268
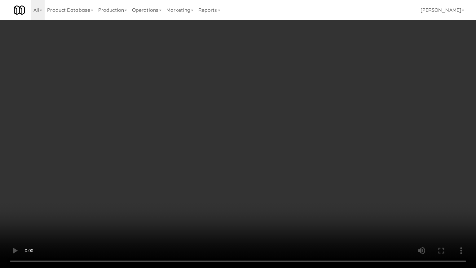
click at [187, 108] on video at bounding box center [238, 134] width 476 height 268
click at [224, 113] on video at bounding box center [238, 134] width 476 height 268
click at [218, 116] on video at bounding box center [238, 134] width 476 height 268
click at [217, 108] on video at bounding box center [238, 134] width 476 height 268
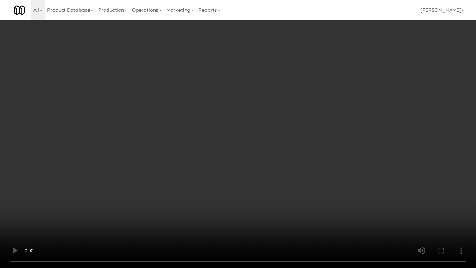
click at [253, 114] on video at bounding box center [238, 134] width 476 height 268
click at [247, 113] on video at bounding box center [238, 134] width 476 height 268
click at [249, 111] on video at bounding box center [238, 134] width 476 height 268
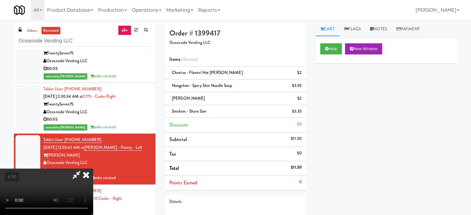
click at [93, 169] on icon at bounding box center [86, 175] width 14 height 12
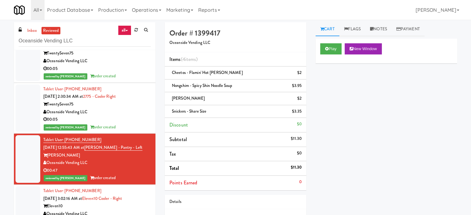
scroll to position [10631, 0]
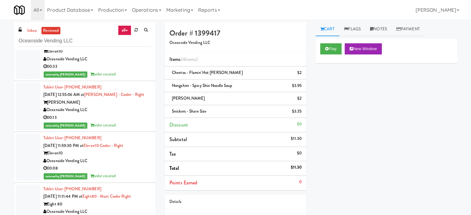
click at [129, 74] on li "Tablet User · (626) 610-5288 [DATE] 3:02:16 AM at Eleven10 Cooler - Right Eleve…" at bounding box center [85, 55] width 142 height 51
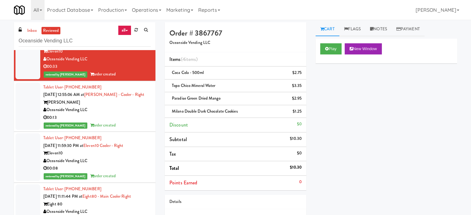
click at [139, 122] on div "reviewed by [PERSON_NAME] order created" at bounding box center [97, 126] width 108 height 8
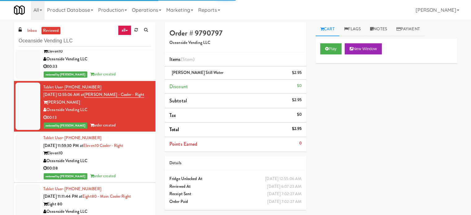
click at [133, 158] on div "Oceanside Vending LLC" at bounding box center [97, 161] width 108 height 8
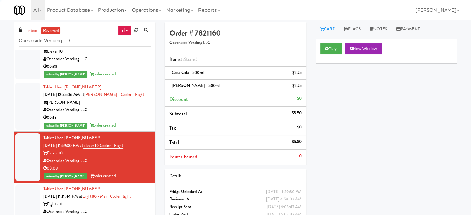
scroll to position [11096, 0]
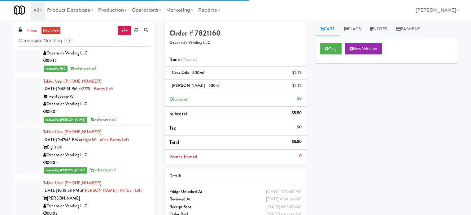
click at [125, 116] on div "reviewed by [PERSON_NAME] Y order created" at bounding box center [97, 120] width 108 height 8
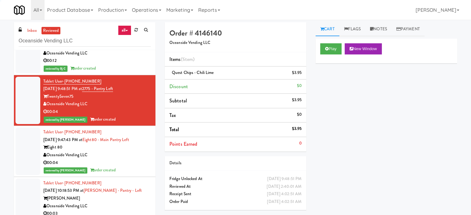
click at [126, 159] on div "00:04" at bounding box center [97, 163] width 108 height 8
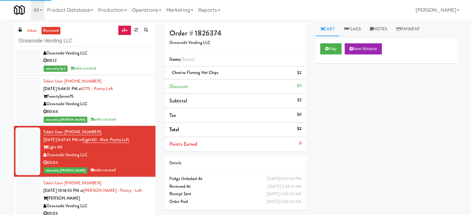
click at [134, 203] on div "Oceanside Vending LLC" at bounding box center [97, 207] width 108 height 8
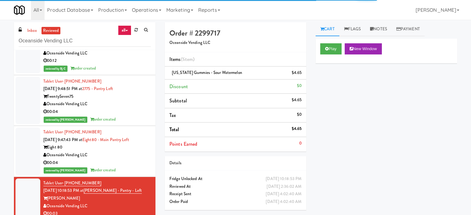
scroll to position [11406, 0]
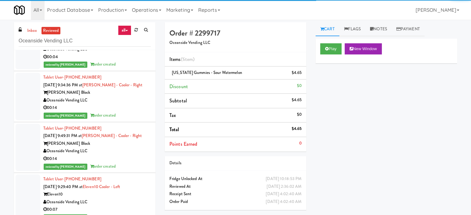
click at [135, 104] on div "00:14" at bounding box center [97, 108] width 108 height 8
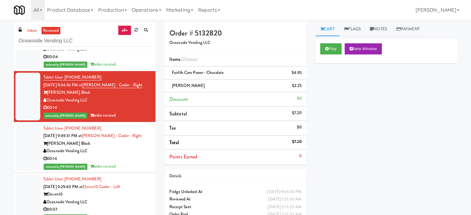
click at [132, 155] on div "00:14" at bounding box center [97, 159] width 108 height 8
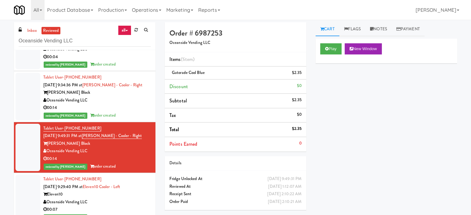
click at [137, 199] on div "Oceanside Vending LLC" at bounding box center [97, 203] width 108 height 8
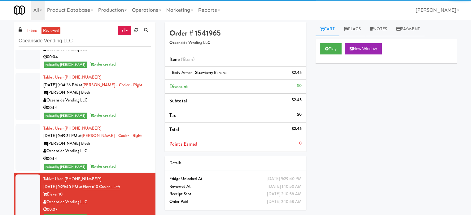
scroll to position [11561, 0]
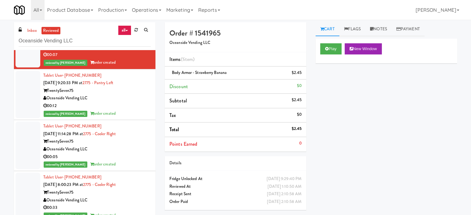
click at [136, 153] on div "00:05" at bounding box center [97, 157] width 108 height 8
